Goal: Information Seeking & Learning: Learn about a topic

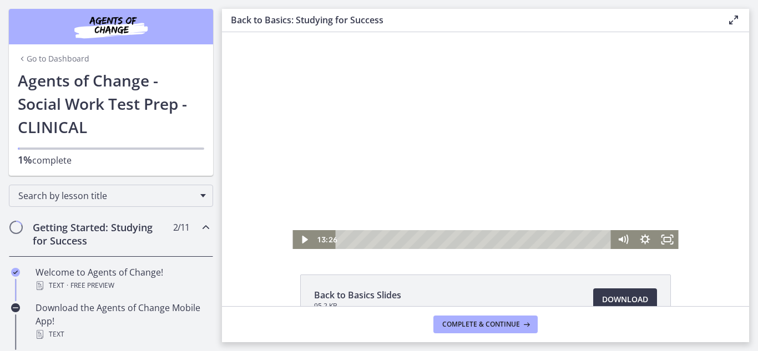
click at [485, 163] on div at bounding box center [486, 140] width 386 height 217
click at [303, 234] on icon "Pause" at bounding box center [303, 240] width 27 height 23
click at [306, 231] on icon "Play Video" at bounding box center [305, 239] width 22 height 19
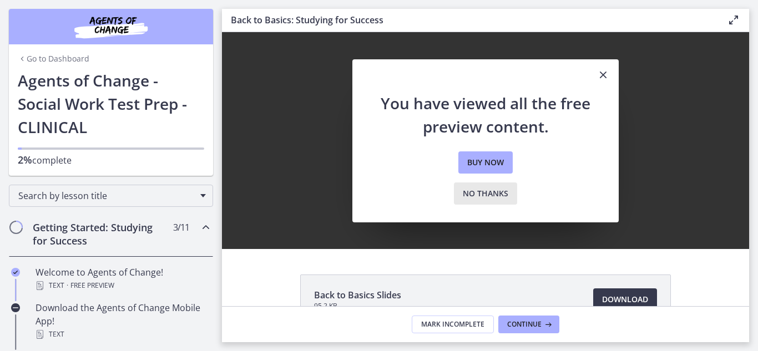
click at [463, 199] on span "No thanks" at bounding box center [486, 193] width 46 height 13
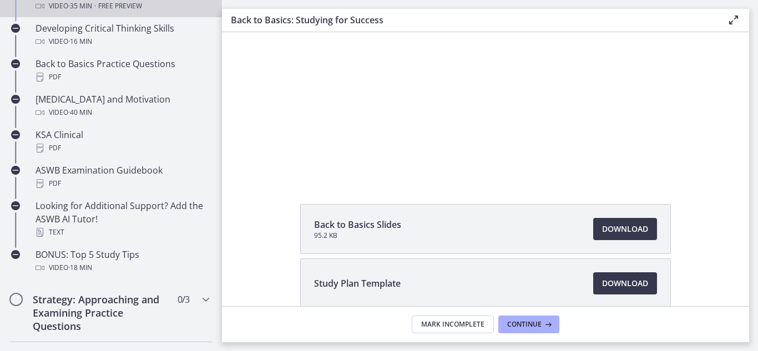
scroll to position [555, 0]
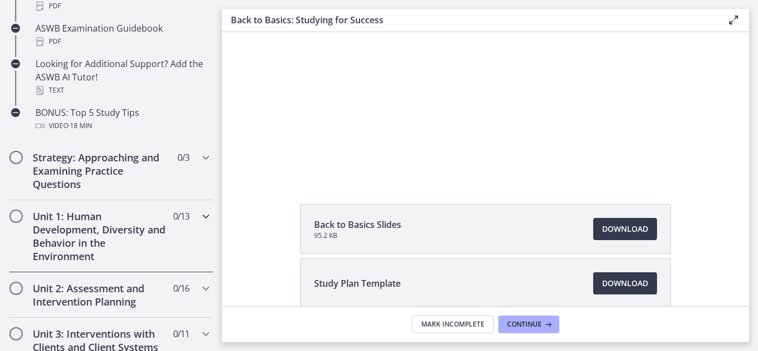
click at [87, 238] on h2 "Unit 1: Human Development, Diversity and Behavior in the Environment" at bounding box center [100, 236] width 135 height 53
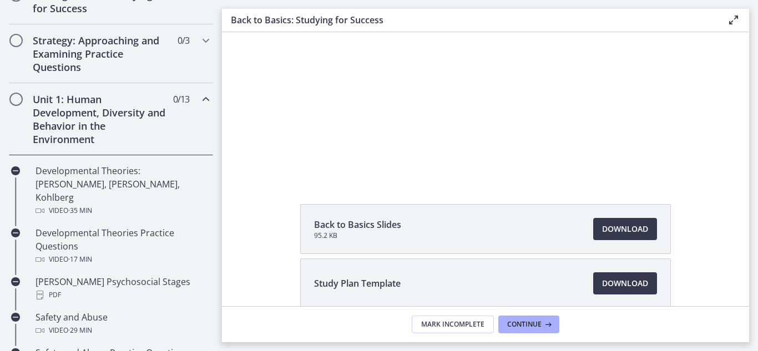
scroll to position [222, 0]
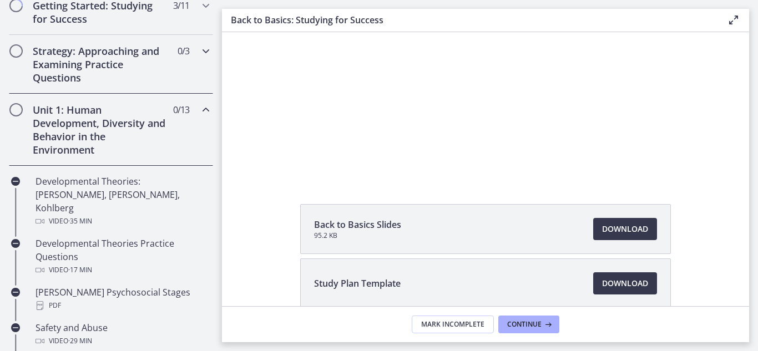
click at [78, 73] on h2 "Strategy: Approaching and Examining Practice Questions" at bounding box center [100, 64] width 135 height 40
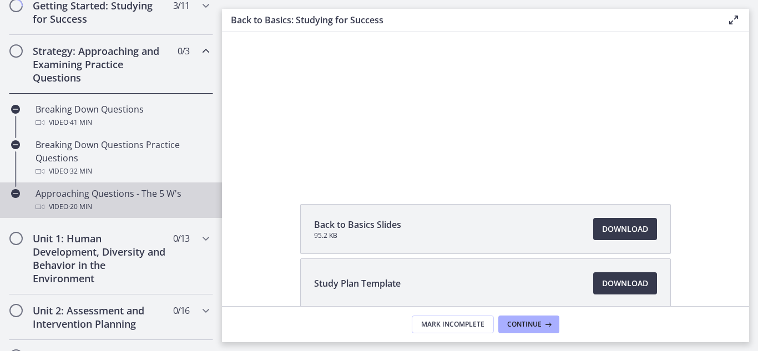
click at [80, 201] on span "· 20 min" at bounding box center [80, 206] width 24 height 13
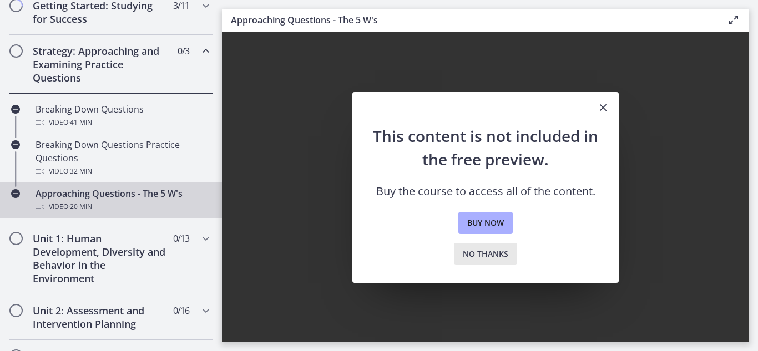
click at [490, 253] on span "No thanks" at bounding box center [486, 254] width 46 height 13
